Goal: Task Accomplishment & Management: Use online tool/utility

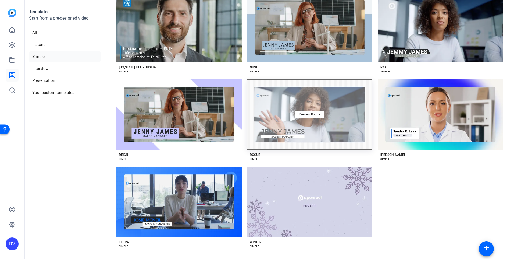
scroll to position [488, 0]
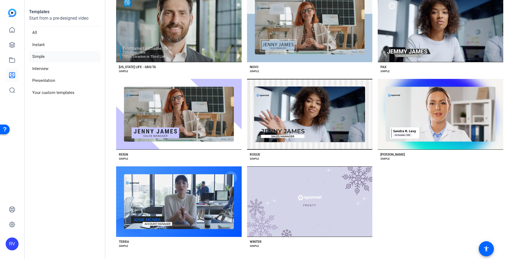
click at [40, 16] on p "Start from a pre-designed video" at bounding box center [65, 20] width 72 height 11
click at [13, 29] on icon at bounding box center [12, 30] width 6 height 6
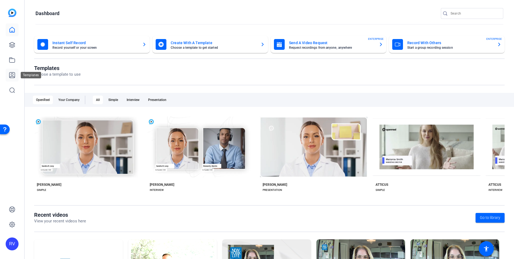
click at [10, 74] on icon at bounding box center [12, 75] width 6 height 6
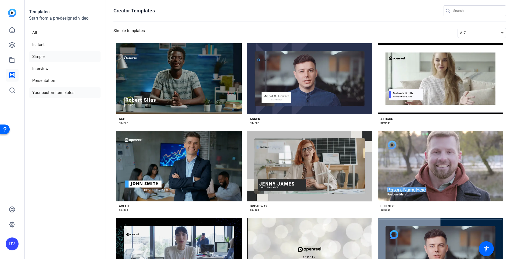
click at [54, 92] on li "Your custom templates" at bounding box center [65, 92] width 72 height 11
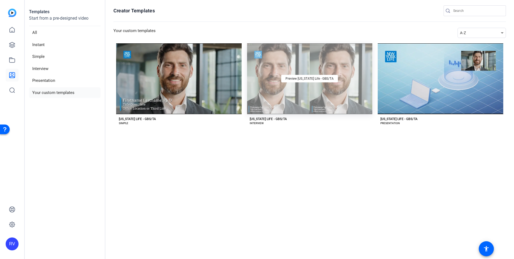
click at [305, 99] on div "Preview [US_STATE] Life - GBS/TA" at bounding box center [310, 78] width 126 height 71
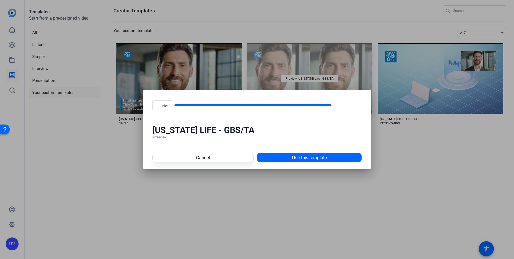
click at [0, 0] on video "Video Player" at bounding box center [0, 0] width 0 height 0
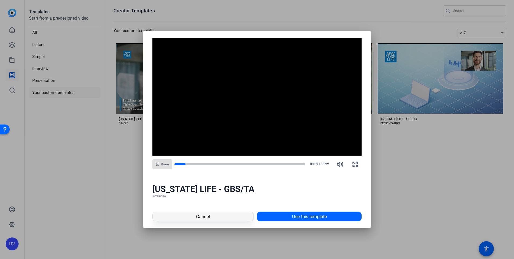
click at [208, 214] on span "Cancel" at bounding box center [203, 216] width 14 height 6
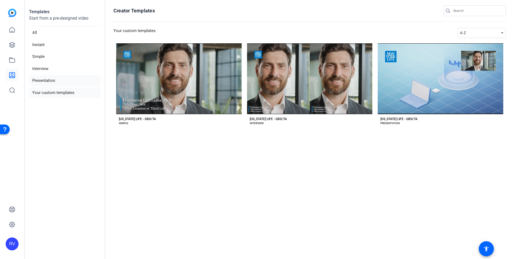
click at [37, 80] on li "Presentation" at bounding box center [65, 80] width 72 height 11
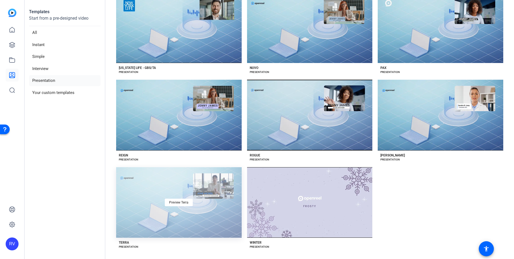
scroll to position [488, 0]
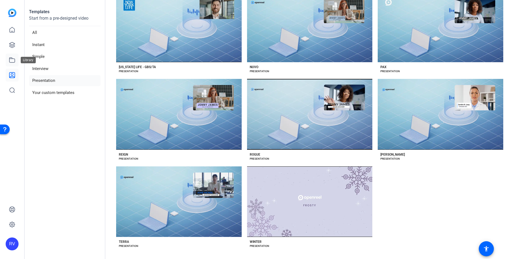
click at [11, 61] on icon at bounding box center [12, 60] width 6 height 6
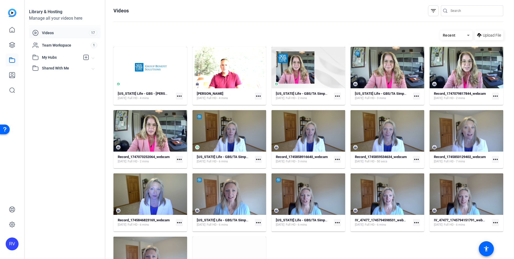
click at [53, 70] on span "Shared With Me" at bounding box center [67, 68] width 50 height 6
click at [48, 69] on span "Shared With Me" at bounding box center [67, 68] width 50 height 6
click at [14, 44] on icon at bounding box center [12, 45] width 6 height 6
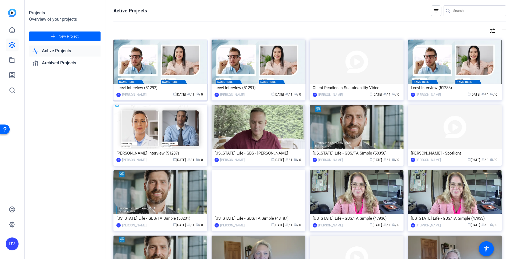
click at [172, 70] on img at bounding box center [160, 62] width 94 height 44
click at [248, 56] on img at bounding box center [259, 62] width 94 height 44
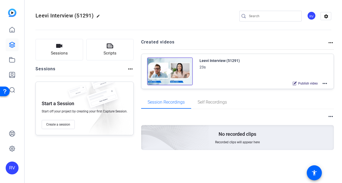
click at [168, 67] on img at bounding box center [170, 72] width 46 height 28
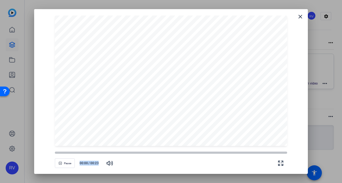
drag, startPoint x: 174, startPoint y: 154, endPoint x: -1, endPoint y: 155, distance: 175.3
click at [0, 155] on html "Accessibility Screen-Reader Guide, Feedback, and Issue Reporting | New window R…" at bounding box center [171, 91] width 342 height 183
click at [281, 164] on icon "button" at bounding box center [280, 163] width 6 height 6
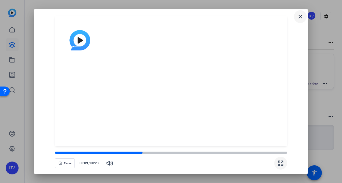
click at [304, 17] on span at bounding box center [300, 16] width 13 height 13
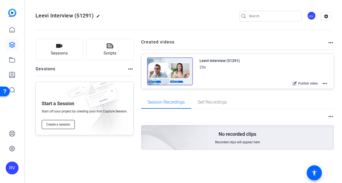
click at [52, 123] on span "Create a session" at bounding box center [58, 125] width 24 height 4
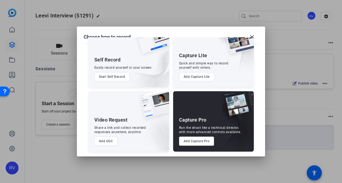
scroll to position [22, 0]
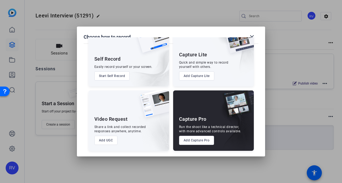
click at [114, 76] on button "Start Self Record" at bounding box center [111, 76] width 35 height 9
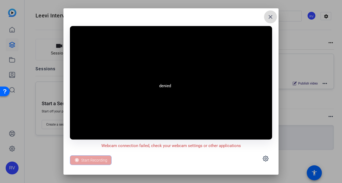
click at [275, 17] on span at bounding box center [270, 16] width 13 height 13
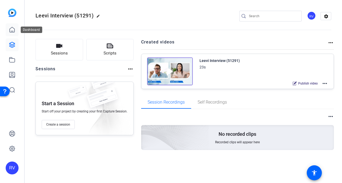
click at [16, 30] on link at bounding box center [12, 29] width 13 height 13
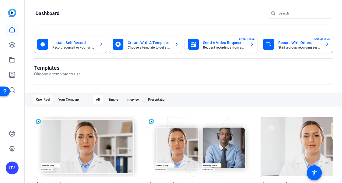
click at [302, 39] on div "Record With Others Start a group recording session ENTERPRISE" at bounding box center [296, 44] width 66 height 11
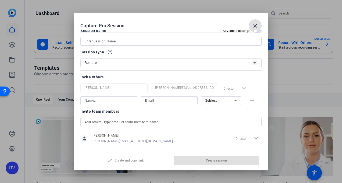
scroll to position [15, 0]
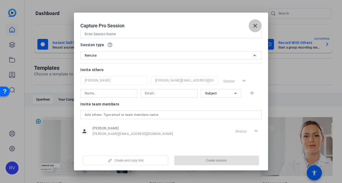
click at [257, 25] on mat-icon "close" at bounding box center [255, 26] width 6 height 6
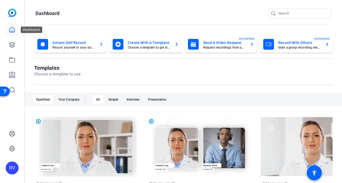
click at [12, 32] on icon at bounding box center [12, 29] width 5 height 5
click at [12, 74] on icon at bounding box center [12, 75] width 6 height 6
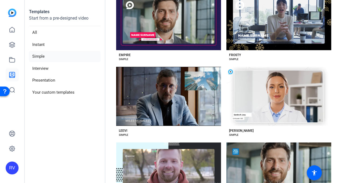
scroll to position [591, 0]
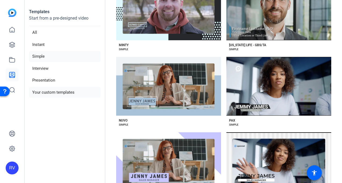
click at [52, 91] on li "Your custom templates" at bounding box center [65, 92] width 72 height 11
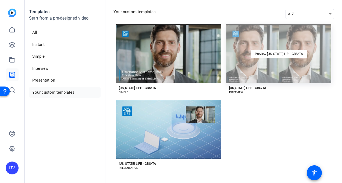
click at [262, 70] on div "Preview [US_STATE] Life - GBS/TA" at bounding box center [278, 53] width 105 height 59
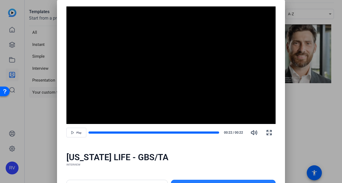
click at [197, 181] on span at bounding box center [223, 185] width 104 height 13
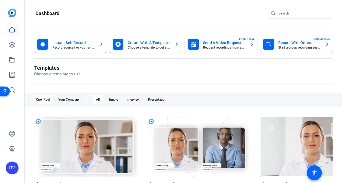
click at [290, 47] on mat-card-subtitle "Start a group recording session" at bounding box center [299, 47] width 42 height 3
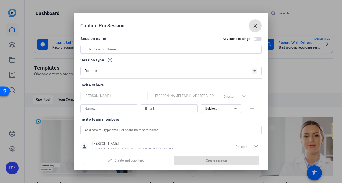
click at [95, 54] on div at bounding box center [170, 57] width 181 height 6
click at [98, 49] on input at bounding box center [171, 49] width 173 height 6
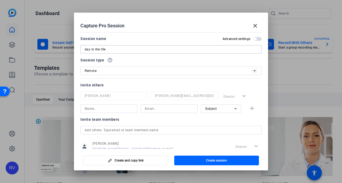
type input "day in the life"
click at [89, 109] on input at bounding box center [109, 109] width 48 height 6
type input "[PERSON_NAME]"
click at [150, 110] on input at bounding box center [169, 109] width 48 height 6
type input "[PERSON_NAME]"
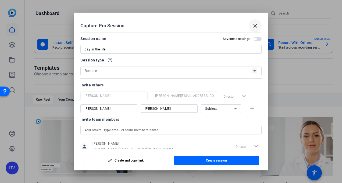
click at [258, 21] on span at bounding box center [255, 25] width 13 height 13
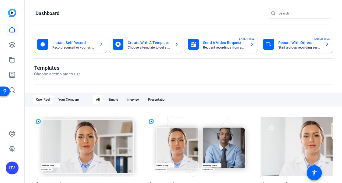
click at [19, 11] on div "RV" at bounding box center [12, 91] width 24 height 183
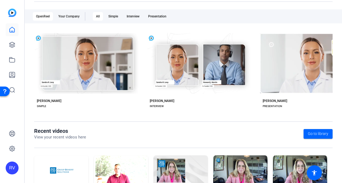
scroll to position [121, 0]
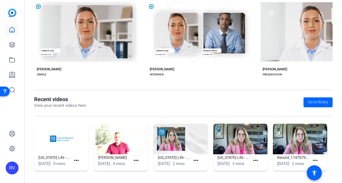
click at [77, 140] on img at bounding box center [61, 139] width 54 height 31
click at [67, 130] on img at bounding box center [61, 139] width 54 height 31
drag, startPoint x: 276, startPoint y: 89, endPoint x: 320, endPoint y: 90, distance: 43.3
click at [320, 90] on openreel-divider-bar at bounding box center [183, 93] width 298 height 6
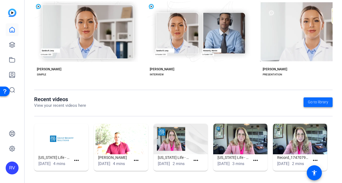
click at [313, 99] on span "Go to library" at bounding box center [318, 102] width 20 height 6
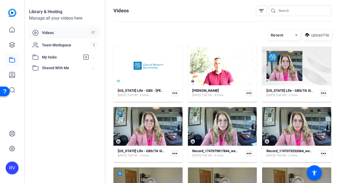
click at [50, 58] on span "My Hubs" at bounding box center [61, 58] width 38 height 6
click at [54, 79] on span "Shared With Me" at bounding box center [67, 80] width 50 height 6
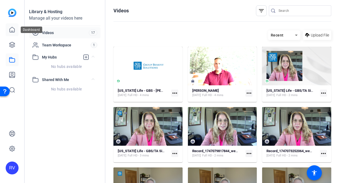
click at [12, 30] on icon at bounding box center [12, 30] width 6 height 6
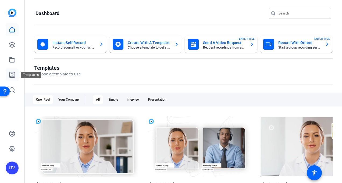
click at [11, 74] on icon at bounding box center [12, 75] width 6 height 6
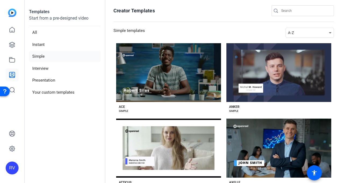
click at [37, 58] on li "Simple" at bounding box center [65, 56] width 72 height 11
click at [37, 31] on li "All" at bounding box center [65, 32] width 72 height 11
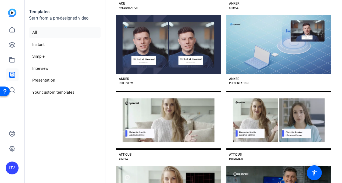
scroll to position [215, 0]
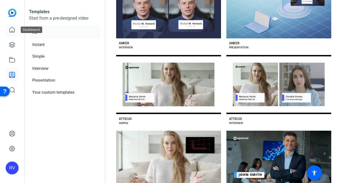
click at [15, 32] on icon at bounding box center [12, 30] width 6 height 6
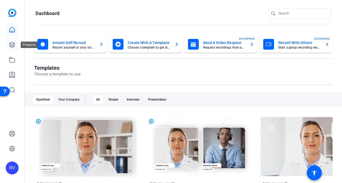
click at [15, 44] on icon at bounding box center [11, 44] width 5 height 5
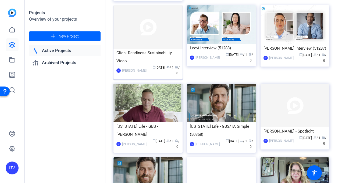
scroll to position [81, 0]
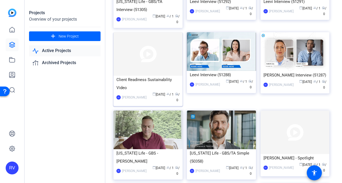
click at [131, 59] on img at bounding box center [147, 54] width 69 height 44
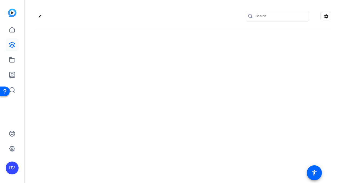
click at [131, 59] on div "edit settings" at bounding box center [183, 91] width 317 height 183
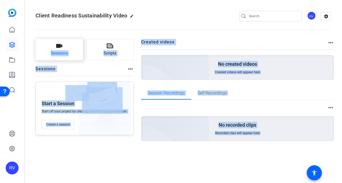
click at [58, 51] on span "Sessions" at bounding box center [59, 53] width 17 height 6
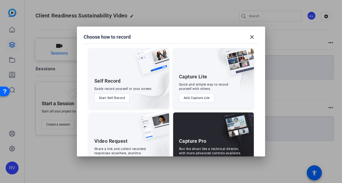
click at [58, 51] on div at bounding box center [171, 91] width 342 height 183
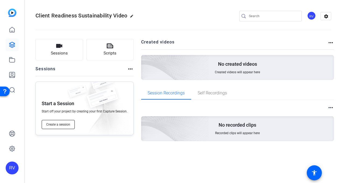
click at [59, 125] on span "Create a session" at bounding box center [58, 125] width 24 height 4
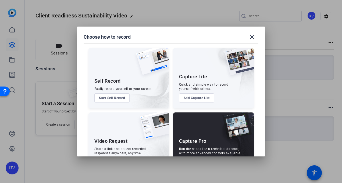
click at [102, 98] on button "Start Self Record" at bounding box center [111, 98] width 35 height 9
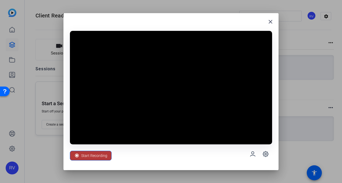
click at [95, 157] on span "Start Recording" at bounding box center [94, 156] width 26 height 10
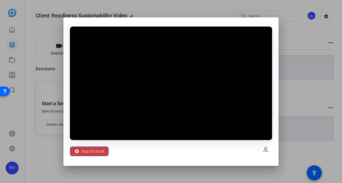
click at [96, 152] on span "Stop 00:00:08" at bounding box center [92, 152] width 23 height 10
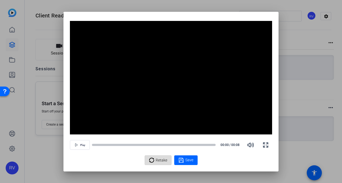
click at [158, 163] on span "Retake" at bounding box center [162, 160] width 12 height 10
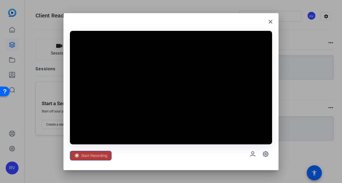
click at [99, 155] on span "Start Recording" at bounding box center [94, 156] width 26 height 10
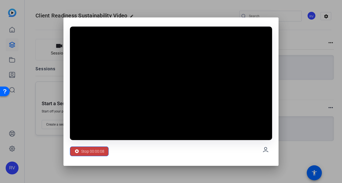
click at [91, 152] on span "Stop 00:00:08" at bounding box center [92, 152] width 23 height 10
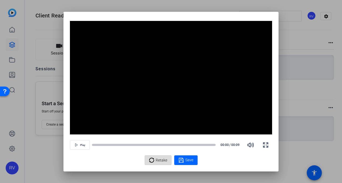
click at [160, 160] on span "Retake" at bounding box center [162, 160] width 12 height 10
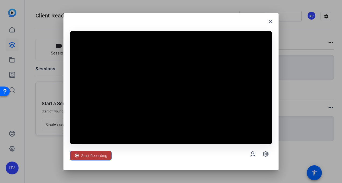
click at [94, 156] on span "Start Recording" at bounding box center [94, 156] width 26 height 10
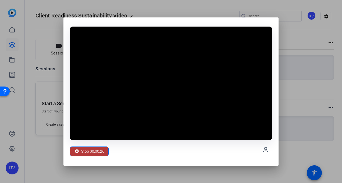
click at [89, 152] on span "Stop 00:00:26" at bounding box center [92, 152] width 23 height 10
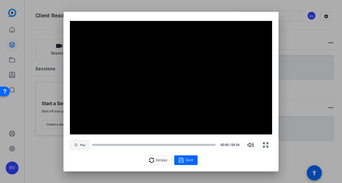
click at [81, 146] on span "Play" at bounding box center [82, 145] width 5 height 3
click at [159, 160] on span "Retake" at bounding box center [162, 160] width 12 height 10
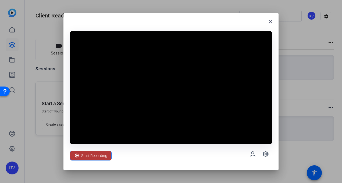
click at [92, 162] on span at bounding box center [90, 155] width 41 height 13
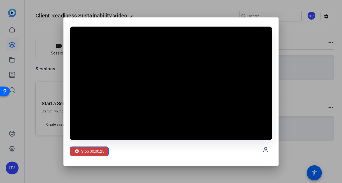
click at [85, 151] on span "Stop 00:00:25" at bounding box center [92, 152] width 23 height 10
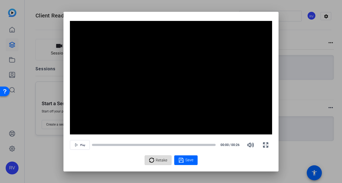
click at [162, 161] on span "Retake" at bounding box center [162, 160] width 12 height 10
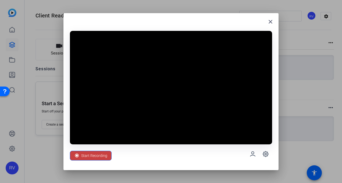
click at [100, 155] on span "Start Recording" at bounding box center [94, 156] width 26 height 10
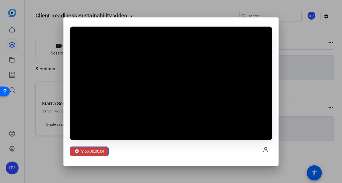
click at [93, 151] on span "Stop 00:00:04" at bounding box center [92, 152] width 23 height 10
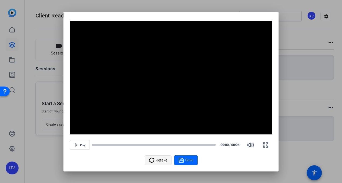
click at [159, 158] on span "Retake" at bounding box center [162, 160] width 12 height 10
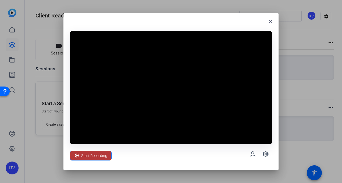
click at [102, 153] on span "Start Recording" at bounding box center [94, 156] width 26 height 10
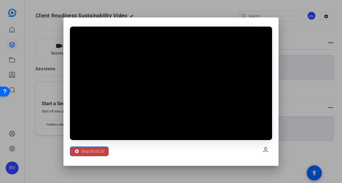
click at [96, 152] on span "Stop 00:00:20" at bounding box center [92, 152] width 23 height 10
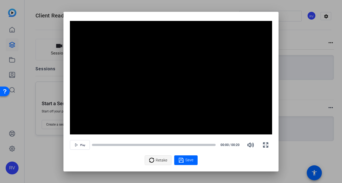
click at [166, 159] on span "Retake" at bounding box center [162, 160] width 12 height 10
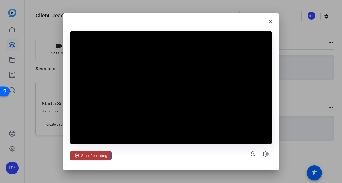
click at [98, 158] on span "Start Recording" at bounding box center [94, 156] width 26 height 10
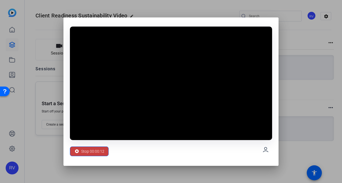
click at [86, 152] on span "Stop 00:00:12" at bounding box center [92, 152] width 23 height 10
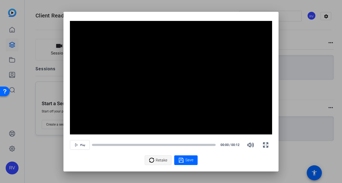
click at [158, 161] on span "Retake" at bounding box center [162, 160] width 12 height 10
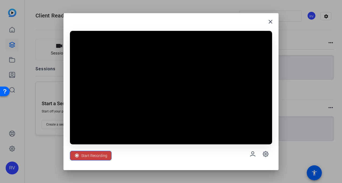
click at [92, 158] on span "Start Recording" at bounding box center [94, 156] width 26 height 10
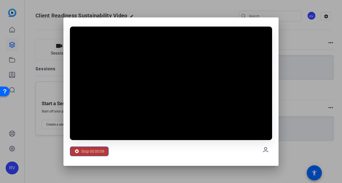
click at [97, 152] on span "Stop 00:00:09" at bounding box center [92, 152] width 23 height 10
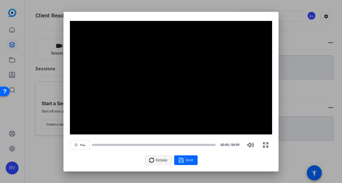
click at [158, 163] on span "Retake" at bounding box center [162, 160] width 12 height 10
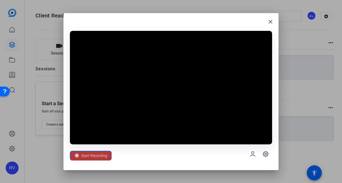
click at [80, 159] on div "Start Recording" at bounding box center [90, 156] width 33 height 10
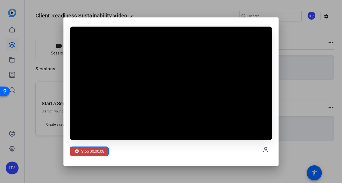
click at [85, 153] on span "Stop 00:00:08" at bounding box center [92, 152] width 23 height 10
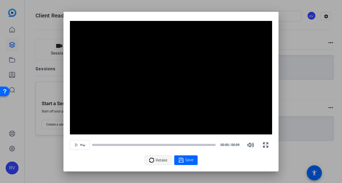
click at [158, 160] on span "Retake" at bounding box center [162, 160] width 12 height 10
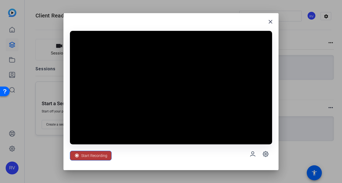
click at [95, 157] on span "Start Recording" at bounding box center [94, 156] width 26 height 10
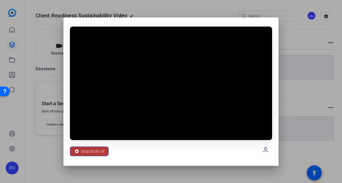
click at [91, 151] on span "Stop 00:00:19" at bounding box center [92, 152] width 23 height 10
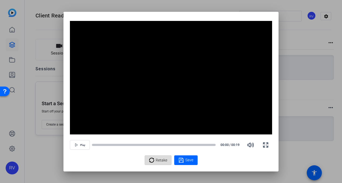
click at [159, 161] on span "Retake" at bounding box center [162, 160] width 12 height 10
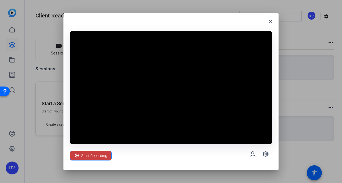
click at [92, 155] on span "Start Recording" at bounding box center [94, 156] width 26 height 10
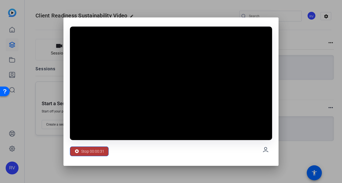
click at [90, 153] on span "Stop 00:00:31" at bounding box center [92, 152] width 23 height 10
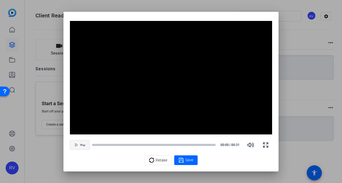
click at [84, 147] on span "Play" at bounding box center [82, 145] width 5 height 3
click at [161, 158] on span "Retake" at bounding box center [162, 160] width 12 height 10
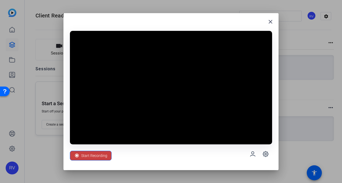
click at [103, 156] on span "Start Recording" at bounding box center [94, 156] width 26 height 10
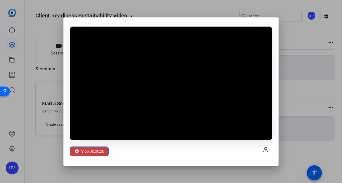
click at [95, 152] on span "Stop 00:00:28" at bounding box center [92, 152] width 23 height 10
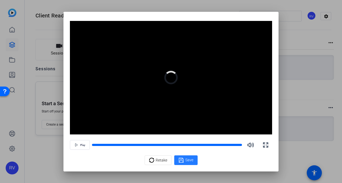
click at [187, 159] on span "Save" at bounding box center [189, 161] width 8 height 6
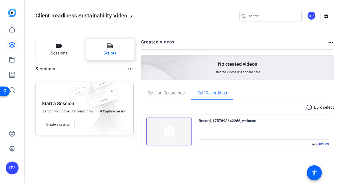
click at [110, 49] on button "Scripts" at bounding box center [110, 50] width 48 height 22
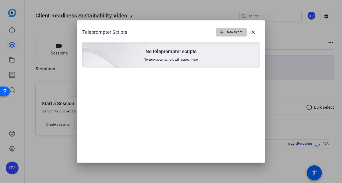
click at [236, 34] on span "New Script" at bounding box center [235, 32] width 16 height 10
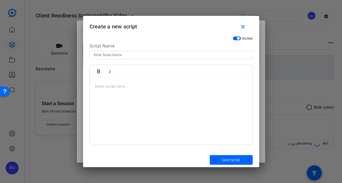
click at [99, 84] on p at bounding box center [171, 87] width 152 height 6
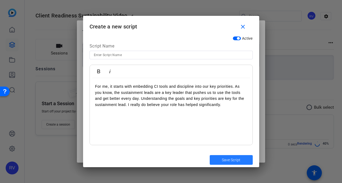
click at [222, 157] on span "submit" at bounding box center [231, 160] width 43 height 13
click at [227, 161] on span "Save Script" at bounding box center [231, 161] width 19 height 6
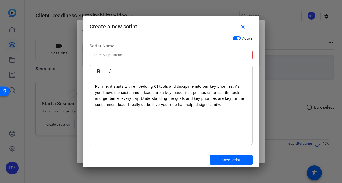
click at [102, 54] on input at bounding box center [171, 55] width 155 height 6
type input "[PERSON_NAME] question 2"
click at [222, 160] on span "Save Script" at bounding box center [231, 161] width 19 height 6
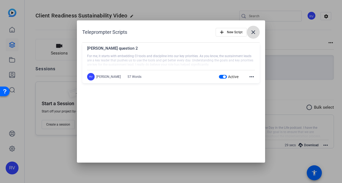
click at [256, 34] on mat-icon "close" at bounding box center [253, 32] width 6 height 6
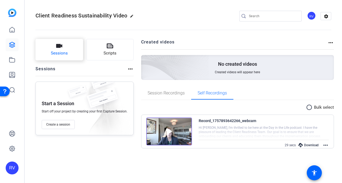
click at [60, 46] on icon "button" at bounding box center [59, 46] width 6 height 4
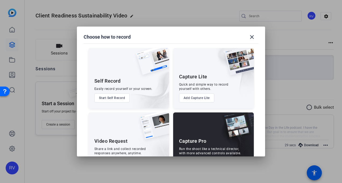
click at [110, 99] on button "Start Self Record" at bounding box center [111, 98] width 35 height 9
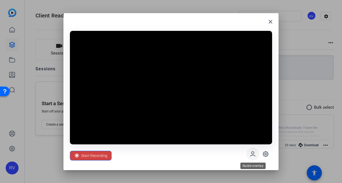
click at [252, 154] on icon at bounding box center [252, 154] width 6 height 6
click at [269, 24] on mat-icon "close" at bounding box center [270, 22] width 6 height 6
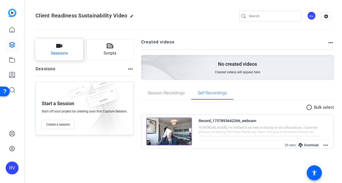
click at [53, 47] on button "Sessions" at bounding box center [59, 50] width 48 height 22
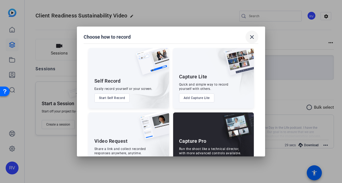
click at [254, 40] on mat-icon "close" at bounding box center [252, 37] width 6 height 6
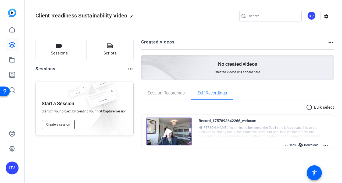
click at [54, 127] on button "Create a session" at bounding box center [58, 124] width 33 height 9
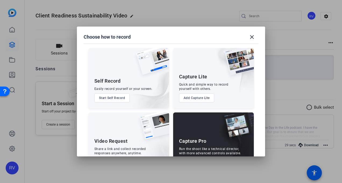
click at [112, 98] on button "Start Self Record" at bounding box center [111, 98] width 35 height 9
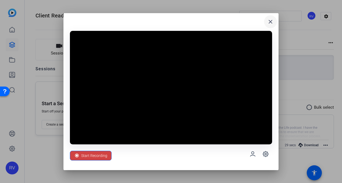
click at [272, 19] on mat-icon "close" at bounding box center [270, 22] width 6 height 6
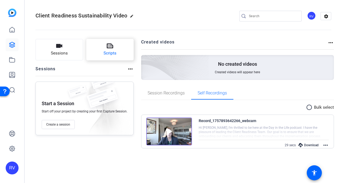
click at [107, 46] on icon at bounding box center [110, 46] width 6 height 6
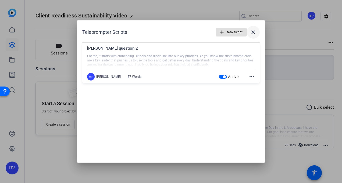
click at [254, 32] on mat-icon "close" at bounding box center [253, 32] width 6 height 6
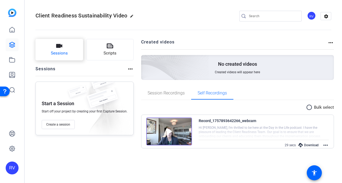
click at [60, 49] on icon "button" at bounding box center [59, 46] width 6 height 6
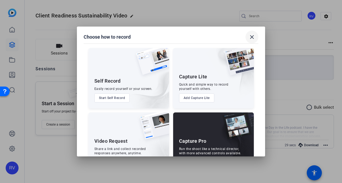
click at [255, 39] on mat-icon "close" at bounding box center [252, 37] width 6 height 6
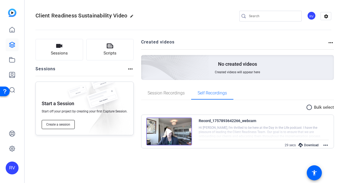
click at [53, 124] on span "Create a session" at bounding box center [58, 125] width 24 height 4
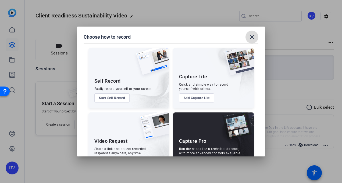
click at [249, 37] on mat-icon "close" at bounding box center [252, 37] width 6 height 6
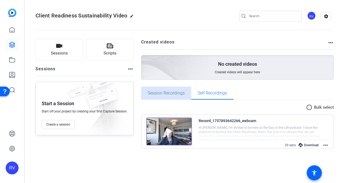
click at [170, 94] on span "Session Recordings" at bounding box center [166, 93] width 37 height 4
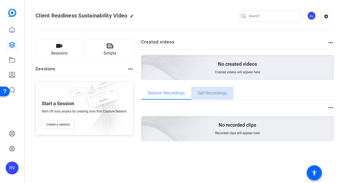
click at [216, 94] on span "Self Recordings" at bounding box center [212, 93] width 29 height 4
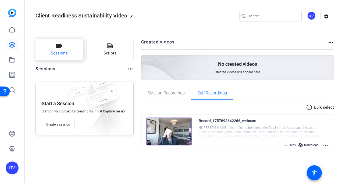
click at [59, 50] on button "Sessions" at bounding box center [59, 50] width 48 height 22
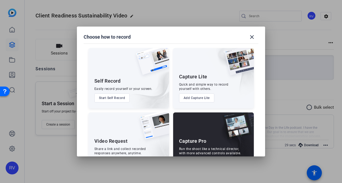
click at [110, 97] on button "Start Self Record" at bounding box center [111, 98] width 35 height 9
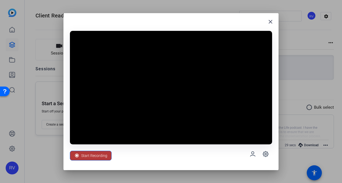
click at [94, 158] on span "Start Recording" at bounding box center [94, 156] width 26 height 10
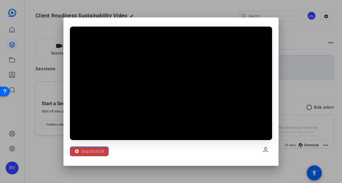
click at [88, 151] on span "Stop 00:00:24" at bounding box center [92, 152] width 23 height 10
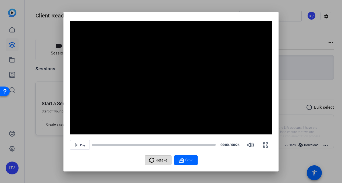
click at [158, 160] on span "Retake" at bounding box center [162, 160] width 12 height 10
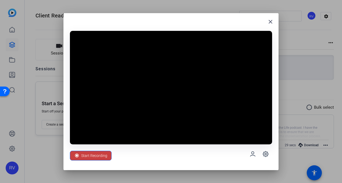
click at [94, 157] on span "Start Recording" at bounding box center [94, 156] width 26 height 10
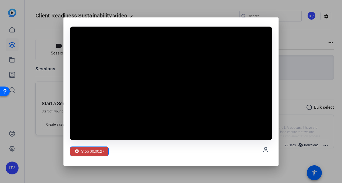
click at [86, 148] on span "Stop 00:00:27" at bounding box center [92, 152] width 23 height 10
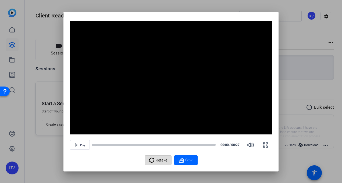
click at [163, 159] on span "Retake" at bounding box center [162, 160] width 12 height 10
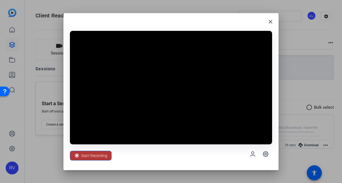
click at [97, 154] on span "Start Recording" at bounding box center [94, 156] width 26 height 10
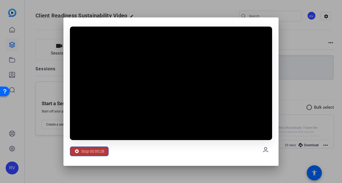
click at [85, 150] on span "Stop 00:00:28" at bounding box center [92, 152] width 23 height 10
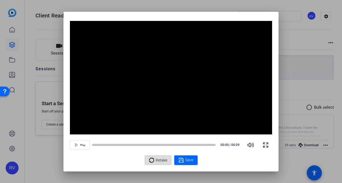
click at [160, 162] on span "Retake" at bounding box center [162, 160] width 12 height 10
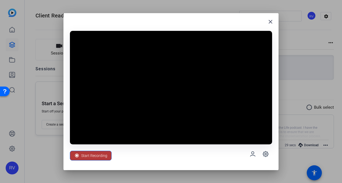
click at [95, 156] on span "Start Recording" at bounding box center [94, 156] width 26 height 10
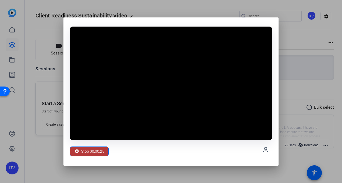
click at [93, 151] on span "Stop 00:00:25" at bounding box center [92, 152] width 23 height 10
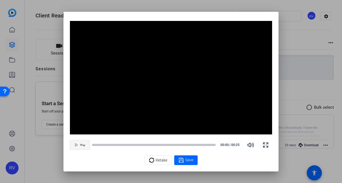
click at [85, 145] on span "Play" at bounding box center [82, 145] width 5 height 3
click at [159, 160] on span "Retake" at bounding box center [162, 160] width 12 height 10
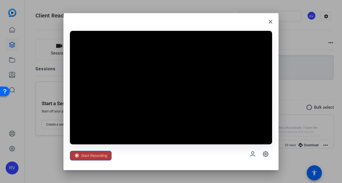
click at [98, 156] on span "Start Recording" at bounding box center [94, 156] width 26 height 10
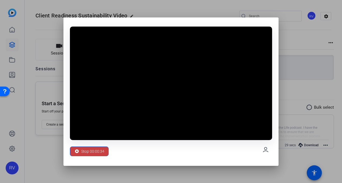
click at [84, 151] on span "Stop 00:00:34" at bounding box center [92, 152] width 23 height 10
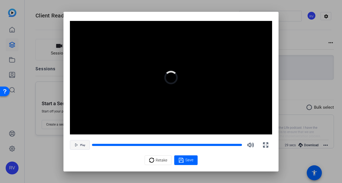
click at [84, 146] on span "Play" at bounding box center [82, 145] width 5 height 3
click at [163, 160] on span "Retake" at bounding box center [162, 160] width 12 height 10
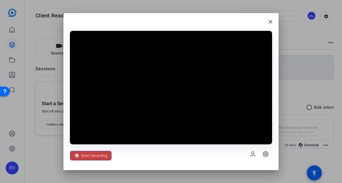
click at [96, 155] on span "Start Recording" at bounding box center [94, 156] width 26 height 10
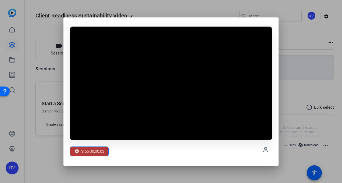
click at [81, 148] on span "Stop 00:00:03" at bounding box center [92, 152] width 23 height 10
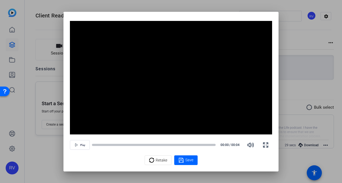
click at [27, 18] on div at bounding box center [171, 91] width 342 height 183
click at [155, 160] on div "Retake" at bounding box center [158, 160] width 18 height 10
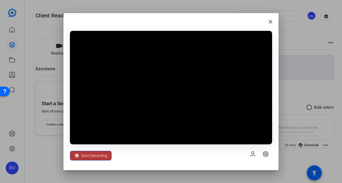
click at [95, 158] on span "Start Recording" at bounding box center [94, 156] width 26 height 10
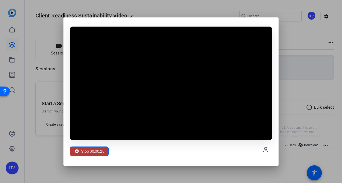
click at [82, 150] on span "Stop 00:00:25" at bounding box center [92, 152] width 23 height 10
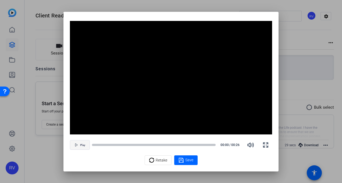
click at [82, 147] on span "Play" at bounding box center [82, 145] width 5 height 3
click at [155, 161] on div "Retake" at bounding box center [158, 160] width 18 height 10
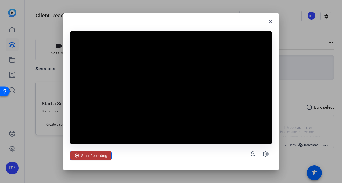
click at [96, 157] on span "Start Recording" at bounding box center [94, 156] width 26 height 10
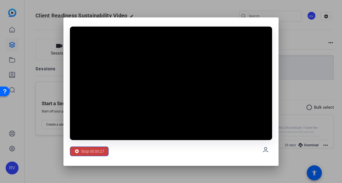
click at [82, 149] on span "Stop 00:00:27" at bounding box center [92, 152] width 23 height 10
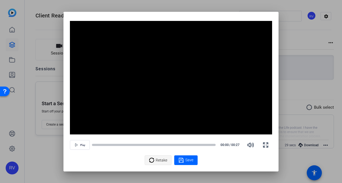
click at [162, 160] on span "Retake" at bounding box center [162, 160] width 12 height 10
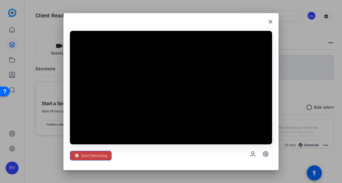
click at [98, 158] on span "Start Recording" at bounding box center [94, 156] width 26 height 10
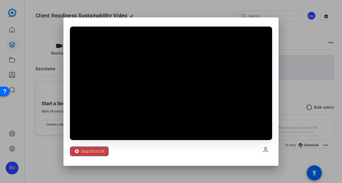
click at [93, 151] on span "Stop 00:00:39" at bounding box center [92, 152] width 23 height 10
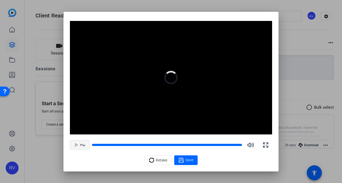
click at [78, 146] on span "button" at bounding box center [79, 145] width 19 height 13
click at [191, 162] on span "Save" at bounding box center [189, 161] width 8 height 6
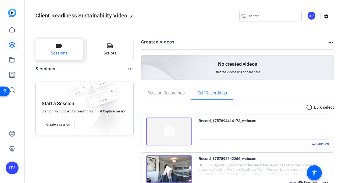
click at [58, 45] on icon "button" at bounding box center [59, 46] width 6 height 4
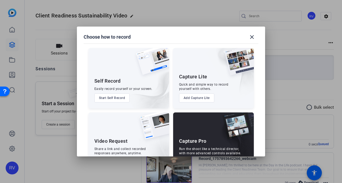
click at [110, 98] on button "Start Self Record" at bounding box center [111, 98] width 35 height 9
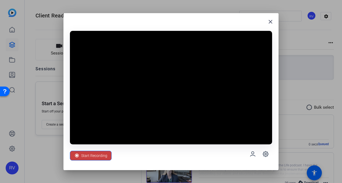
click at [102, 154] on span "Start Recording" at bounding box center [94, 156] width 26 height 10
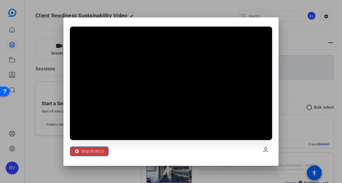
click at [92, 150] on span "Stop 00:00:21" at bounding box center [92, 152] width 23 height 10
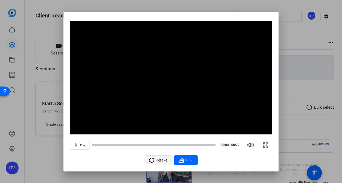
click at [160, 161] on span "Retake" at bounding box center [162, 160] width 12 height 10
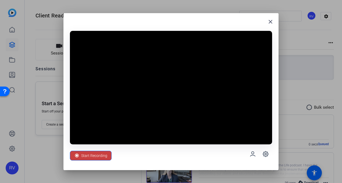
click at [91, 156] on span "Start Recording" at bounding box center [94, 156] width 26 height 10
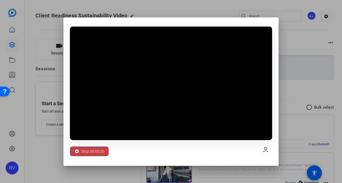
click at [90, 149] on span "Stop 00:00:20" at bounding box center [92, 152] width 23 height 10
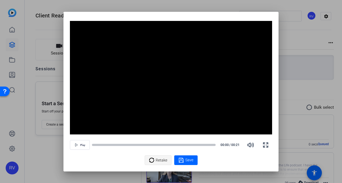
click at [159, 160] on span "Retake" at bounding box center [162, 160] width 12 height 10
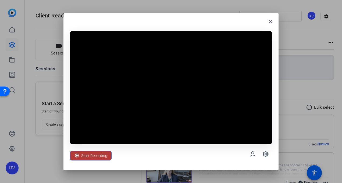
click at [97, 159] on span "Start Recording" at bounding box center [94, 156] width 26 height 10
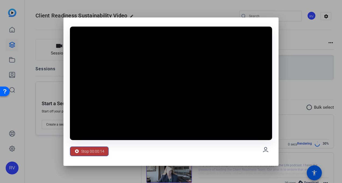
click at [90, 152] on span "Stop 00:00:14" at bounding box center [92, 152] width 23 height 10
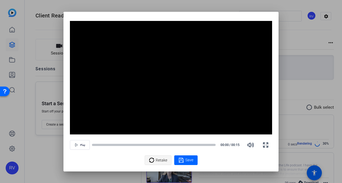
click at [159, 159] on span "Retake" at bounding box center [162, 160] width 12 height 10
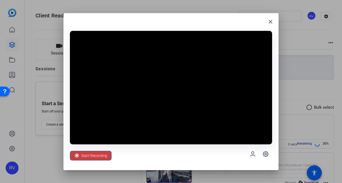
click at [92, 159] on span "Start Recording" at bounding box center [94, 156] width 26 height 10
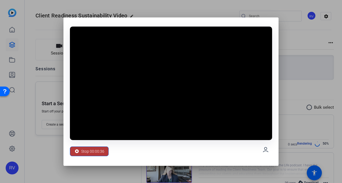
click at [84, 153] on span "Stop 00:00:36" at bounding box center [92, 152] width 23 height 10
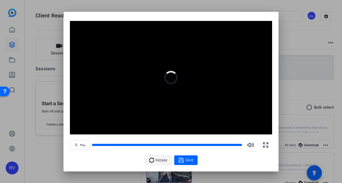
click at [164, 160] on span "Retake" at bounding box center [162, 160] width 12 height 10
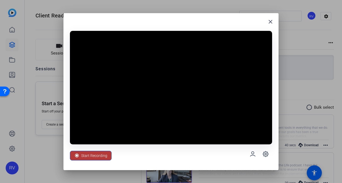
click at [92, 156] on span "Start Recording" at bounding box center [94, 156] width 26 height 10
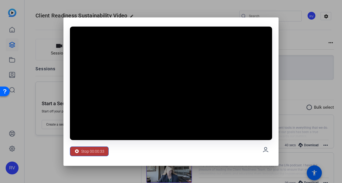
click at [87, 153] on span "Stop 00:00:33" at bounding box center [92, 152] width 23 height 10
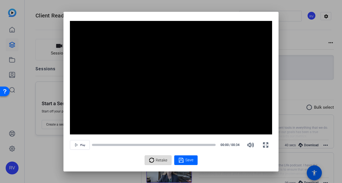
click at [160, 159] on span "Retake" at bounding box center [162, 160] width 12 height 10
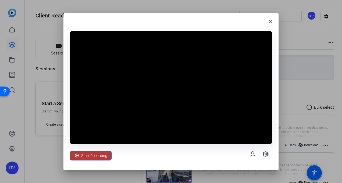
click at [95, 157] on span "Start Recording" at bounding box center [94, 156] width 26 height 10
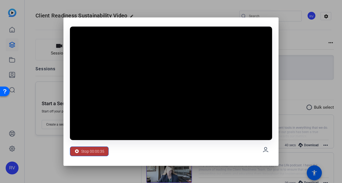
click at [92, 149] on span "Stop 00:00:35" at bounding box center [92, 152] width 23 height 10
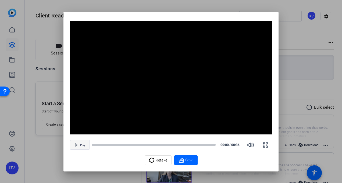
click at [81, 147] on span "button" at bounding box center [79, 145] width 19 height 13
click at [191, 158] on span "Save" at bounding box center [189, 161] width 8 height 6
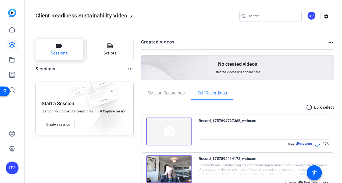
click at [66, 48] on button "Sessions" at bounding box center [59, 50] width 48 height 22
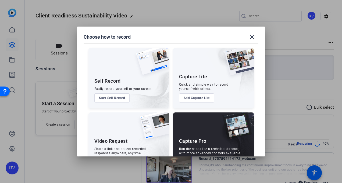
click at [110, 98] on button "Start Self Record" at bounding box center [111, 98] width 35 height 9
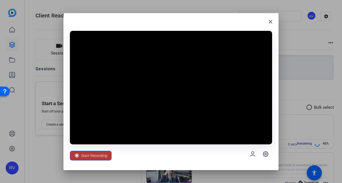
click at [93, 154] on span "Start Recording" at bounding box center [94, 156] width 26 height 10
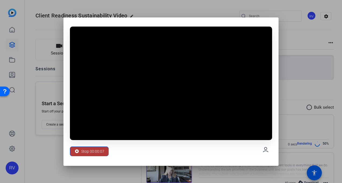
click at [98, 149] on span "Stop 00:00:07" at bounding box center [92, 152] width 23 height 10
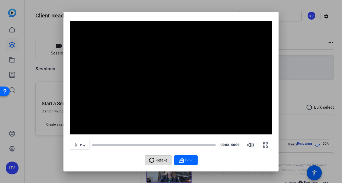
click at [162, 159] on span "Retake" at bounding box center [162, 160] width 12 height 10
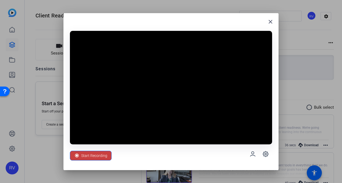
click at [96, 155] on span "Start Recording" at bounding box center [94, 156] width 26 height 10
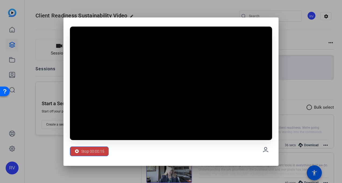
click at [85, 151] on span "Stop 00:00:15" at bounding box center [92, 152] width 23 height 10
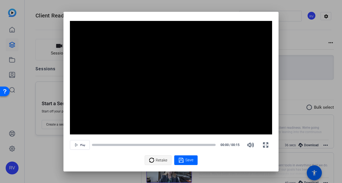
click at [159, 161] on span "Retake" at bounding box center [162, 160] width 12 height 10
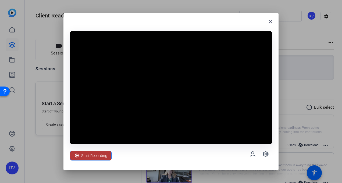
click at [102, 155] on span "Start Recording" at bounding box center [94, 156] width 26 height 10
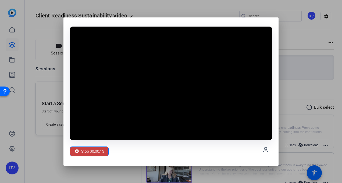
click at [81, 152] on span "Stop 00:00:13" at bounding box center [92, 152] width 23 height 10
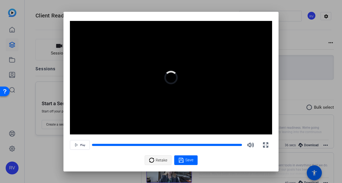
click at [162, 160] on span "Retake" at bounding box center [162, 160] width 12 height 10
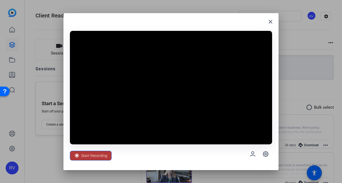
click at [88, 155] on span "Start Recording" at bounding box center [94, 156] width 26 height 10
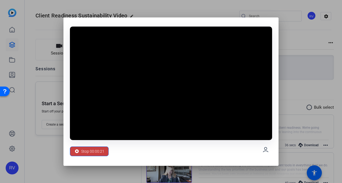
click at [99, 147] on span "Stop 00:00:21" at bounding box center [92, 152] width 23 height 10
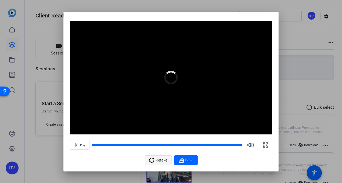
click at [157, 161] on span "Retake" at bounding box center [162, 160] width 12 height 10
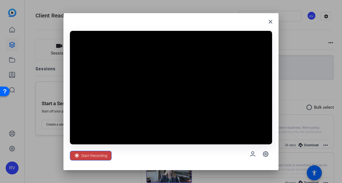
click at [92, 155] on span "Start Recording" at bounding box center [94, 156] width 26 height 10
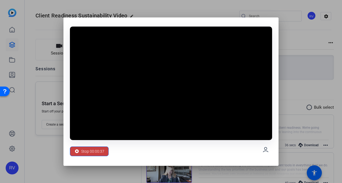
click at [90, 148] on span "Stop 00:00:37" at bounding box center [92, 152] width 23 height 10
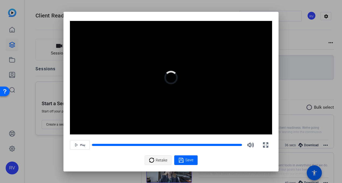
click at [163, 161] on span "Retake" at bounding box center [162, 160] width 12 height 10
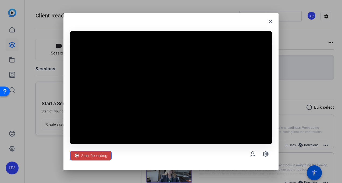
click at [91, 157] on span "Start Recording" at bounding box center [94, 156] width 26 height 10
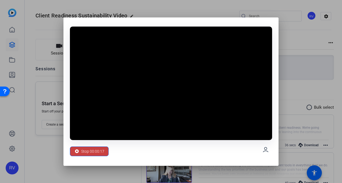
click at [97, 152] on span "Stop 00:00:17" at bounding box center [92, 152] width 23 height 10
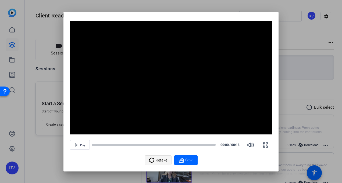
click at [166, 161] on span "Retake" at bounding box center [162, 160] width 12 height 10
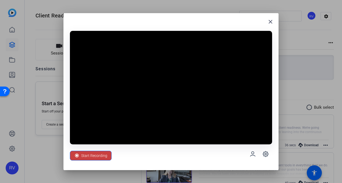
click at [98, 158] on span "Start Recording" at bounding box center [94, 156] width 26 height 10
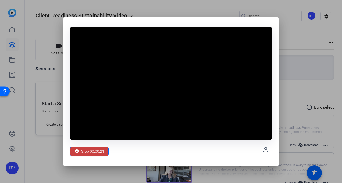
click at [88, 151] on span "Stop 00:00:21" at bounding box center [92, 152] width 23 height 10
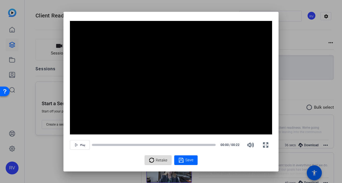
click at [165, 157] on span "Retake" at bounding box center [162, 160] width 12 height 10
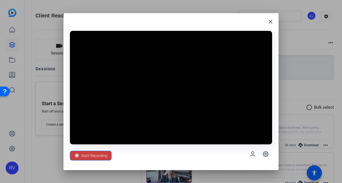
click at [95, 155] on span "Start Recording" at bounding box center [94, 156] width 26 height 10
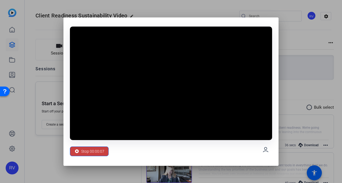
click at [83, 151] on span "Stop 00:00:07" at bounding box center [92, 152] width 23 height 10
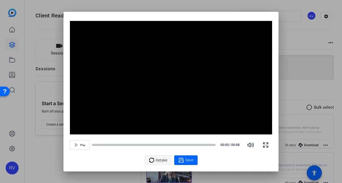
click at [152, 163] on icon at bounding box center [151, 160] width 5 height 5
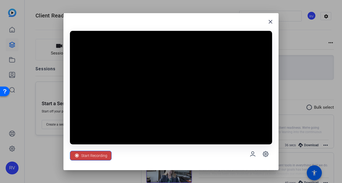
click at [91, 159] on span "Start Recording" at bounding box center [94, 156] width 26 height 10
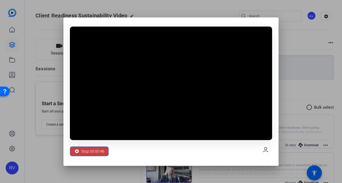
click at [85, 150] on span "Stop 00:00:48" at bounding box center [92, 152] width 23 height 10
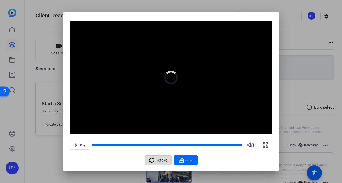
click at [160, 160] on span "Retake" at bounding box center [162, 160] width 12 height 10
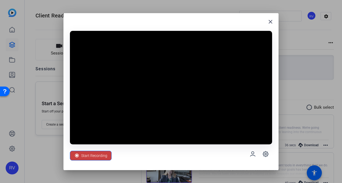
click at [98, 156] on span "Start Recording" at bounding box center [94, 156] width 26 height 10
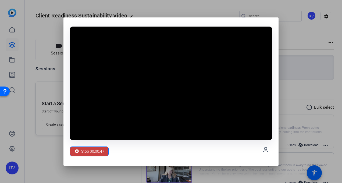
click at [83, 152] on span "Stop 00:00:47" at bounding box center [92, 152] width 23 height 10
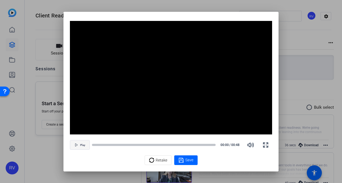
click at [81, 146] on span "Play" at bounding box center [82, 145] width 5 height 3
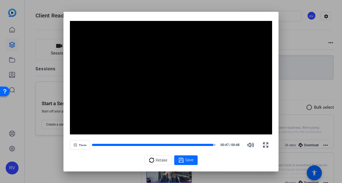
click at [184, 162] on div "Save" at bounding box center [186, 160] width 15 height 6
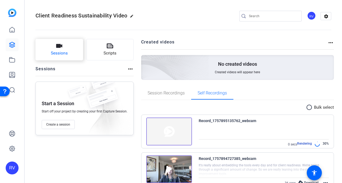
click at [61, 47] on icon "button" at bounding box center [59, 46] width 6 height 6
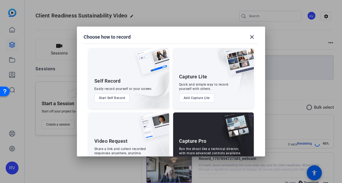
click at [115, 99] on button "Start Self Record" at bounding box center [111, 98] width 35 height 9
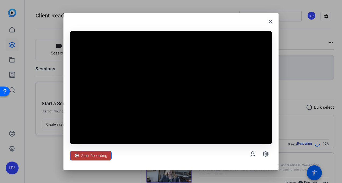
click at [97, 155] on span "Start Recording" at bounding box center [94, 156] width 26 height 10
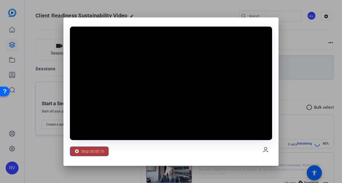
click at [88, 149] on span "Stop 00:00:15" at bounding box center [92, 152] width 23 height 10
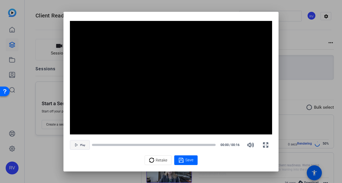
click at [80, 146] on span "Play" at bounding box center [82, 145] width 5 height 3
click at [162, 158] on span "Retake" at bounding box center [162, 160] width 12 height 10
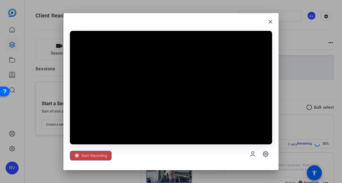
click at [85, 154] on span "Start Recording" at bounding box center [94, 156] width 26 height 10
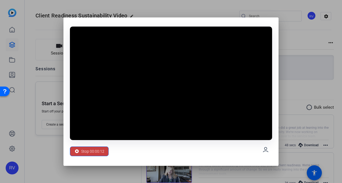
click at [89, 151] on span "Stop 00:00:12" at bounding box center [92, 152] width 23 height 10
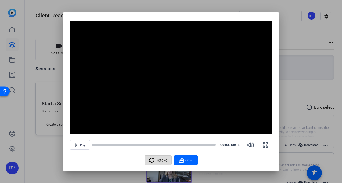
click at [160, 159] on span "Retake" at bounding box center [162, 160] width 12 height 10
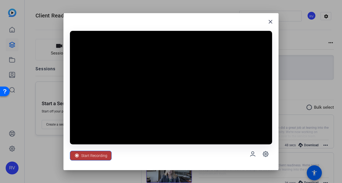
click at [88, 155] on span "Start Recording" at bounding box center [94, 156] width 26 height 10
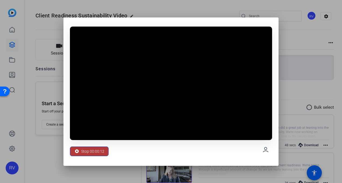
click at [84, 151] on span "Stop 00:00:12" at bounding box center [92, 152] width 23 height 10
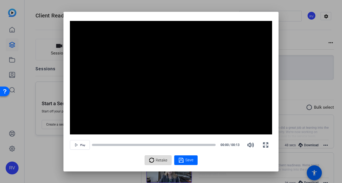
click at [162, 160] on span "Retake" at bounding box center [162, 160] width 12 height 10
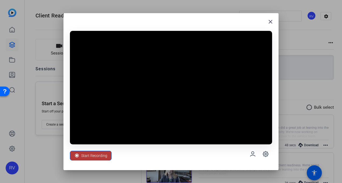
click at [102, 155] on span "Start Recording" at bounding box center [94, 156] width 26 height 10
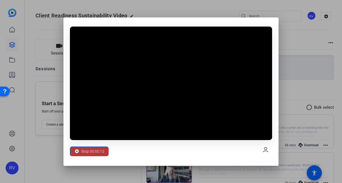
click at [91, 152] on span "Stop 00:00:12" at bounding box center [92, 152] width 23 height 10
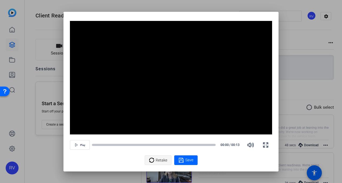
click at [159, 160] on span "Retake" at bounding box center [162, 160] width 12 height 10
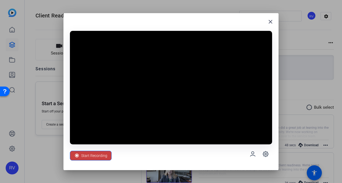
click at [81, 159] on span "Start Recording" at bounding box center [94, 156] width 26 height 10
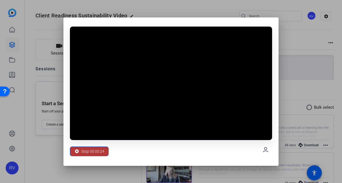
click at [87, 149] on span "Stop 00:00:24" at bounding box center [92, 152] width 23 height 10
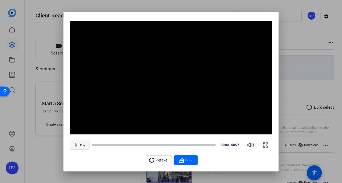
click at [81, 144] on span "Play" at bounding box center [82, 145] width 5 height 3
click at [190, 158] on span "Save" at bounding box center [189, 161] width 8 height 6
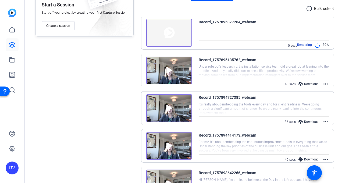
scroll to position [129, 0]
